Goal: Task Accomplishment & Management: Complete application form

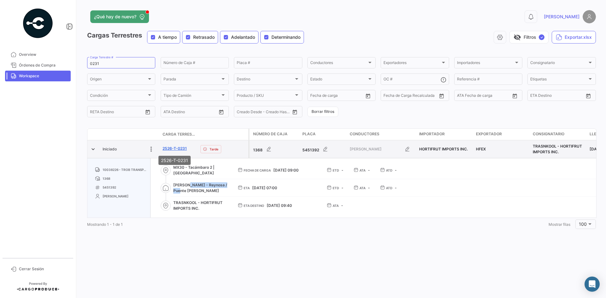
click at [171, 148] on link "2526-T-0231" at bounding box center [174, 149] width 24 height 6
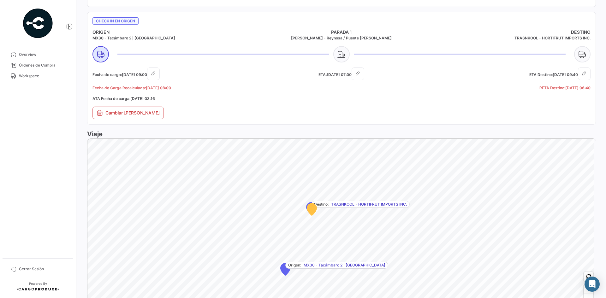
scroll to position [356, 0]
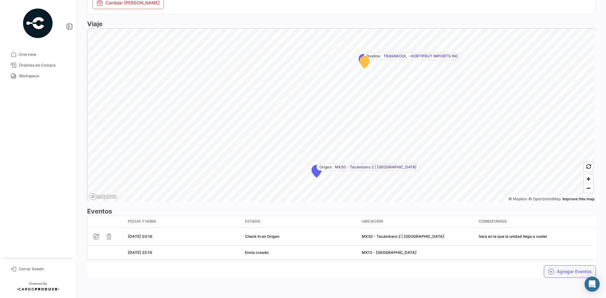
click at [548, 273] on icon "button" at bounding box center [551, 271] width 6 height 6
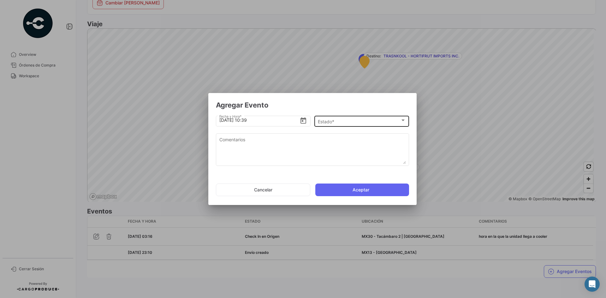
click at [405, 121] on div at bounding box center [403, 120] width 6 height 5
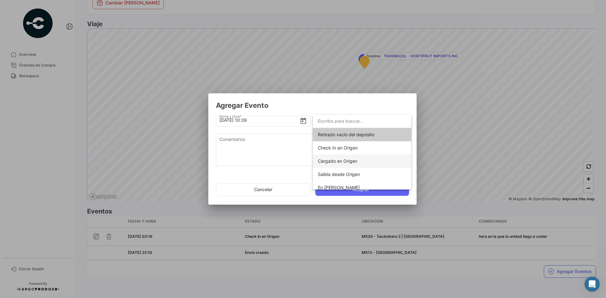
click at [359, 160] on span "Cargado en Origen" at bounding box center [362, 161] width 88 height 13
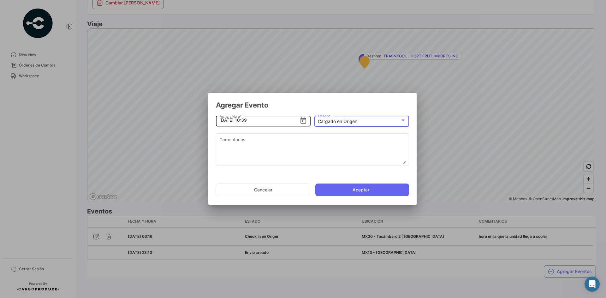
click at [244, 119] on input "[DATE] 10:39" at bounding box center [259, 120] width 80 height 22
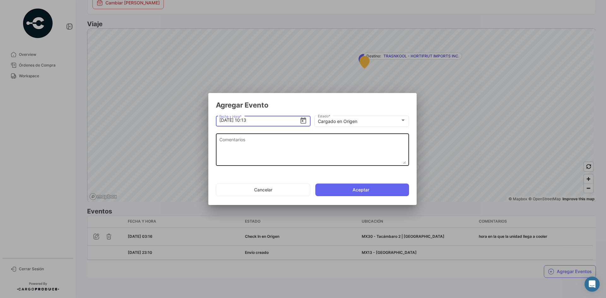
type input "[DATE] 10:13"
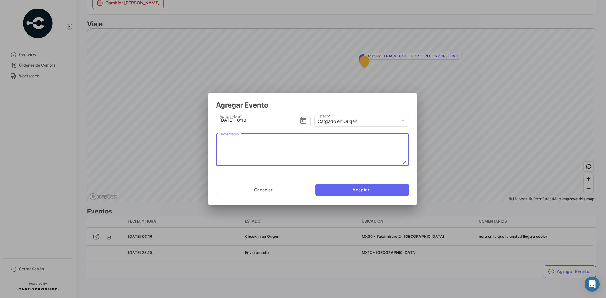
click at [284, 150] on textarea "Comentarios" at bounding box center [312, 150] width 186 height 28
click at [248, 162] on textarea "Comentarios" at bounding box center [312, 150] width 186 height 28
paste textarea "Hora en la que la unidad termina el proceso de carga"
type textarea "Hora en la que la unidad termina el proceso de carga"
click at [350, 191] on button "Aceptar" at bounding box center [362, 190] width 94 height 13
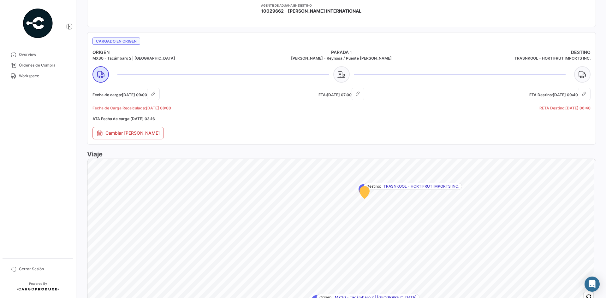
scroll to position [374, 0]
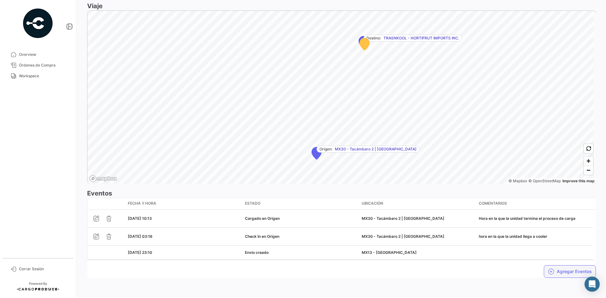
click at [559, 272] on button "Agregar Eventos" at bounding box center [569, 271] width 52 height 13
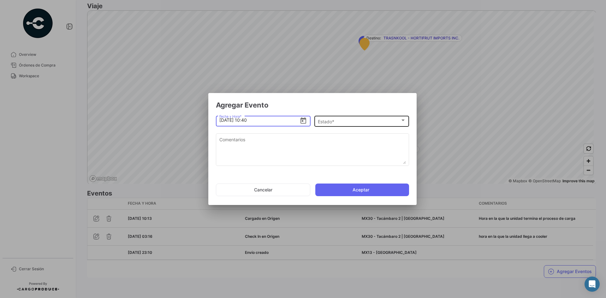
click at [336, 124] on div "Estado *" at bounding box center [359, 121] width 82 height 5
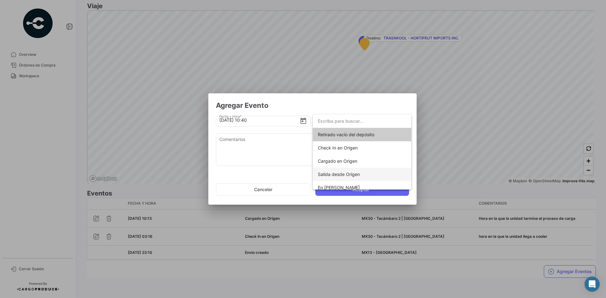
click at [356, 174] on span "Salida desde Origen" at bounding box center [339, 174] width 42 height 5
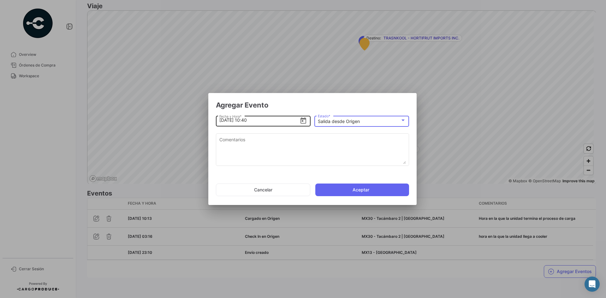
click at [252, 121] on input "[DATE] 10:40" at bounding box center [259, 120] width 80 height 22
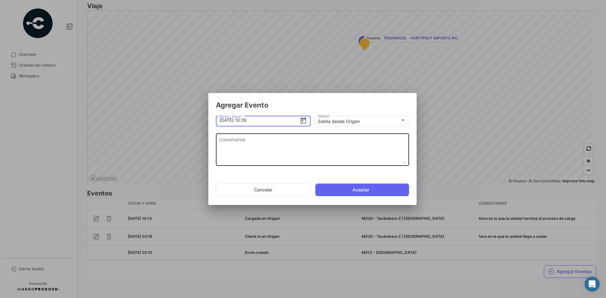
type input "[DATE] 10:29"
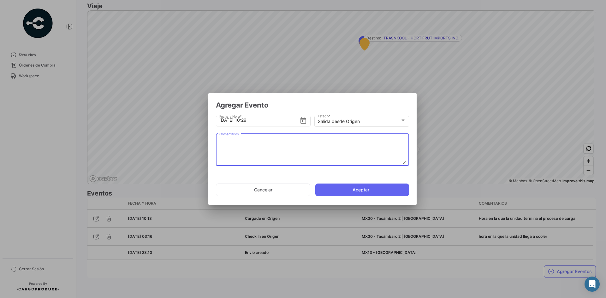
click at [271, 152] on textarea "Comentarios" at bounding box center [312, 150] width 186 height 28
click at [294, 143] on textarea "Comentarios" at bounding box center [312, 150] width 186 height 28
paste textarea "Hora en la que la unidad se retira del cooler"
type textarea "Hora en la que la unidad se retira del cooler"
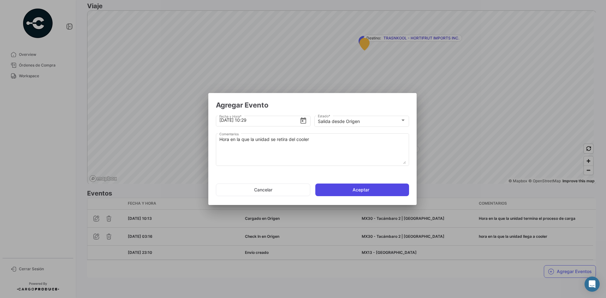
click at [346, 188] on button "Aceptar" at bounding box center [362, 190] width 94 height 13
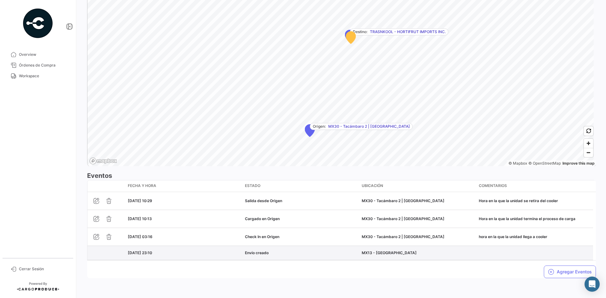
scroll to position [403, 0]
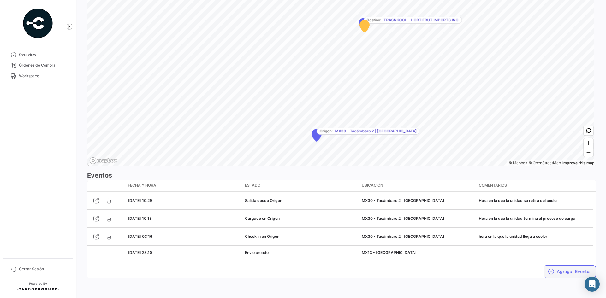
click at [566, 271] on button "Agregar Eventos" at bounding box center [569, 271] width 52 height 13
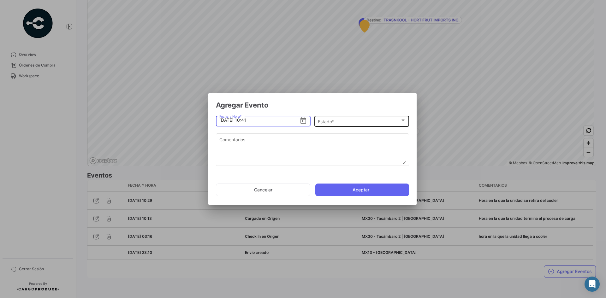
click at [376, 120] on div "Estado *" at bounding box center [359, 121] width 82 height 5
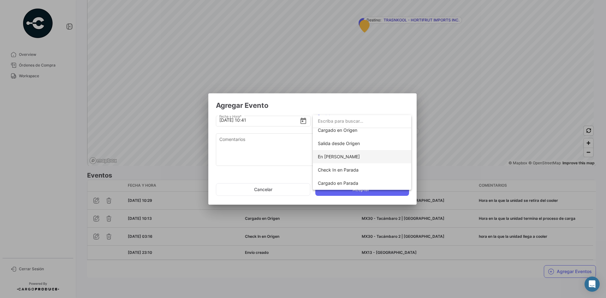
scroll to position [32, 0]
click at [357, 159] on span "En [PERSON_NAME]" at bounding box center [362, 156] width 88 height 13
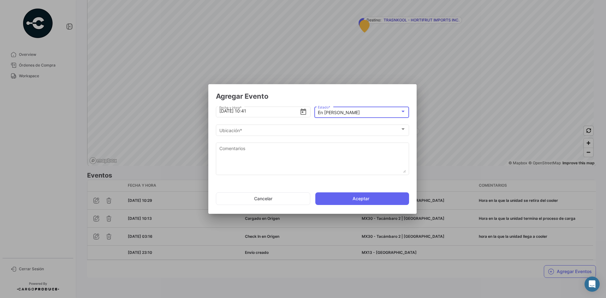
click at [357, 159] on textarea "Comentarios" at bounding box center [312, 159] width 186 height 28
click at [297, 199] on button "Cancelar" at bounding box center [263, 198] width 94 height 13
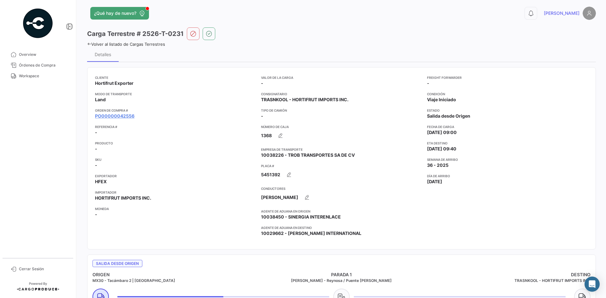
scroll to position [0, 0]
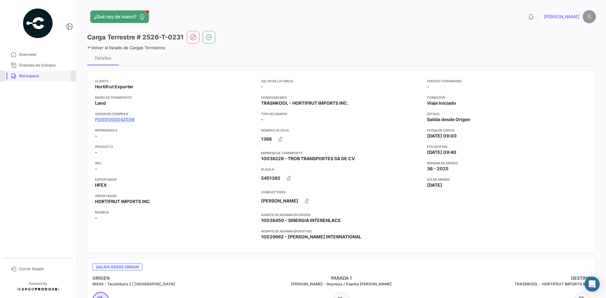
click at [37, 76] on span "Workspace" at bounding box center [43, 76] width 49 height 6
